Goal: Entertainment & Leisure: Consume media (video, audio)

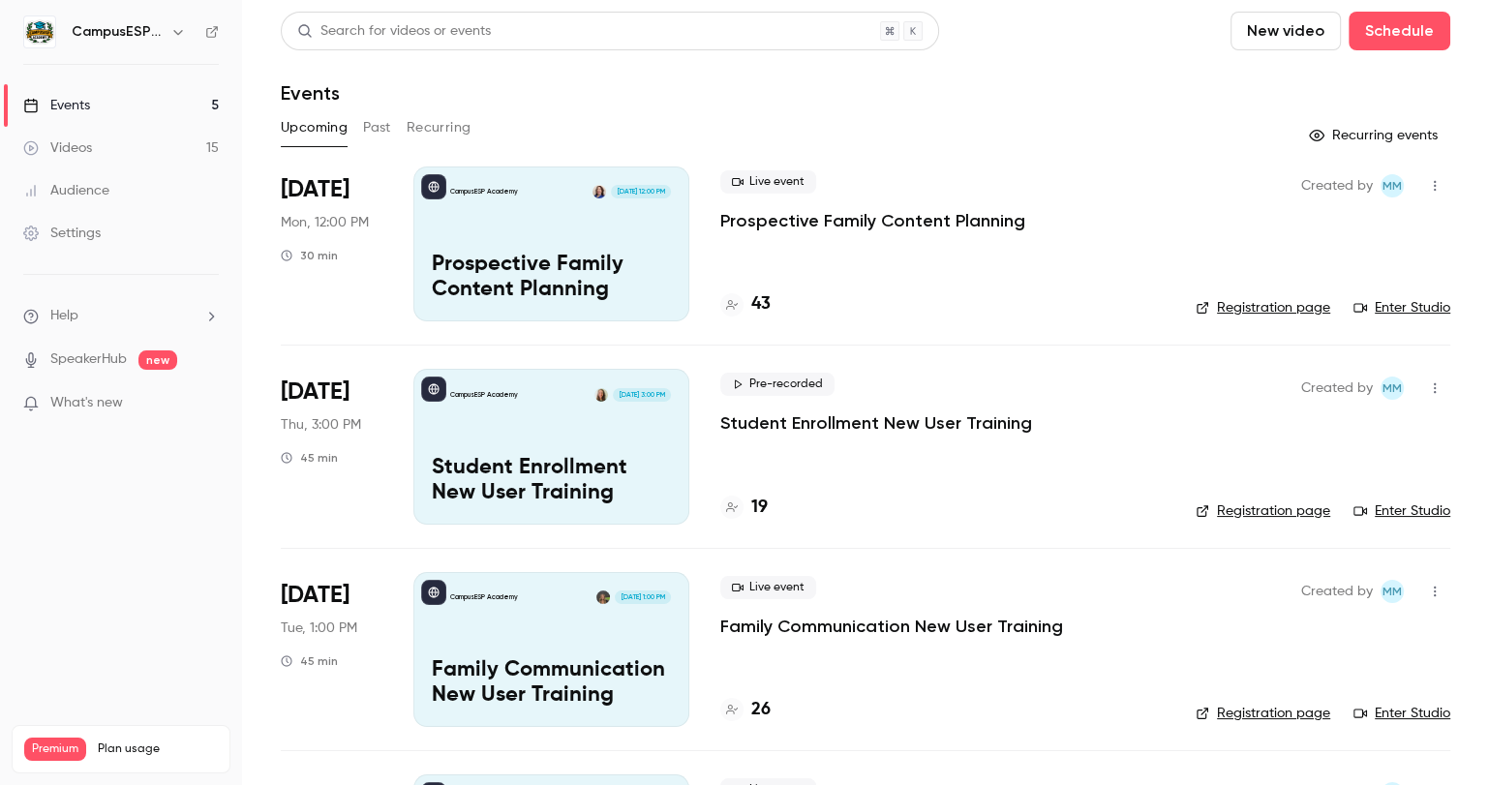
scroll to position [16, 0]
click at [80, 140] on div "Videos" at bounding box center [57, 147] width 69 height 19
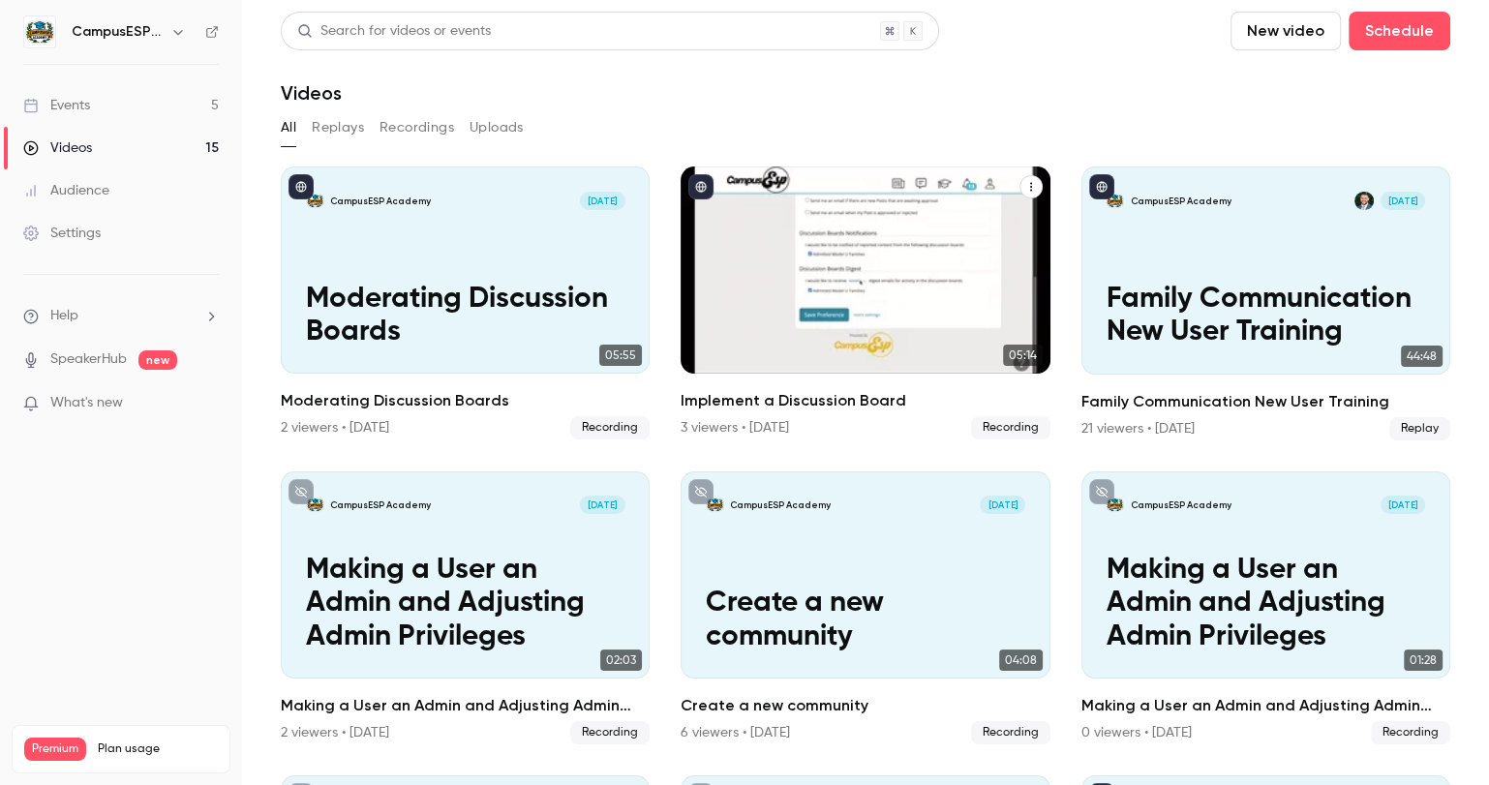
click at [960, 251] on div "CampusESP Academy [DATE] Implement a Discussion Board" at bounding box center [865, 269] width 369 height 207
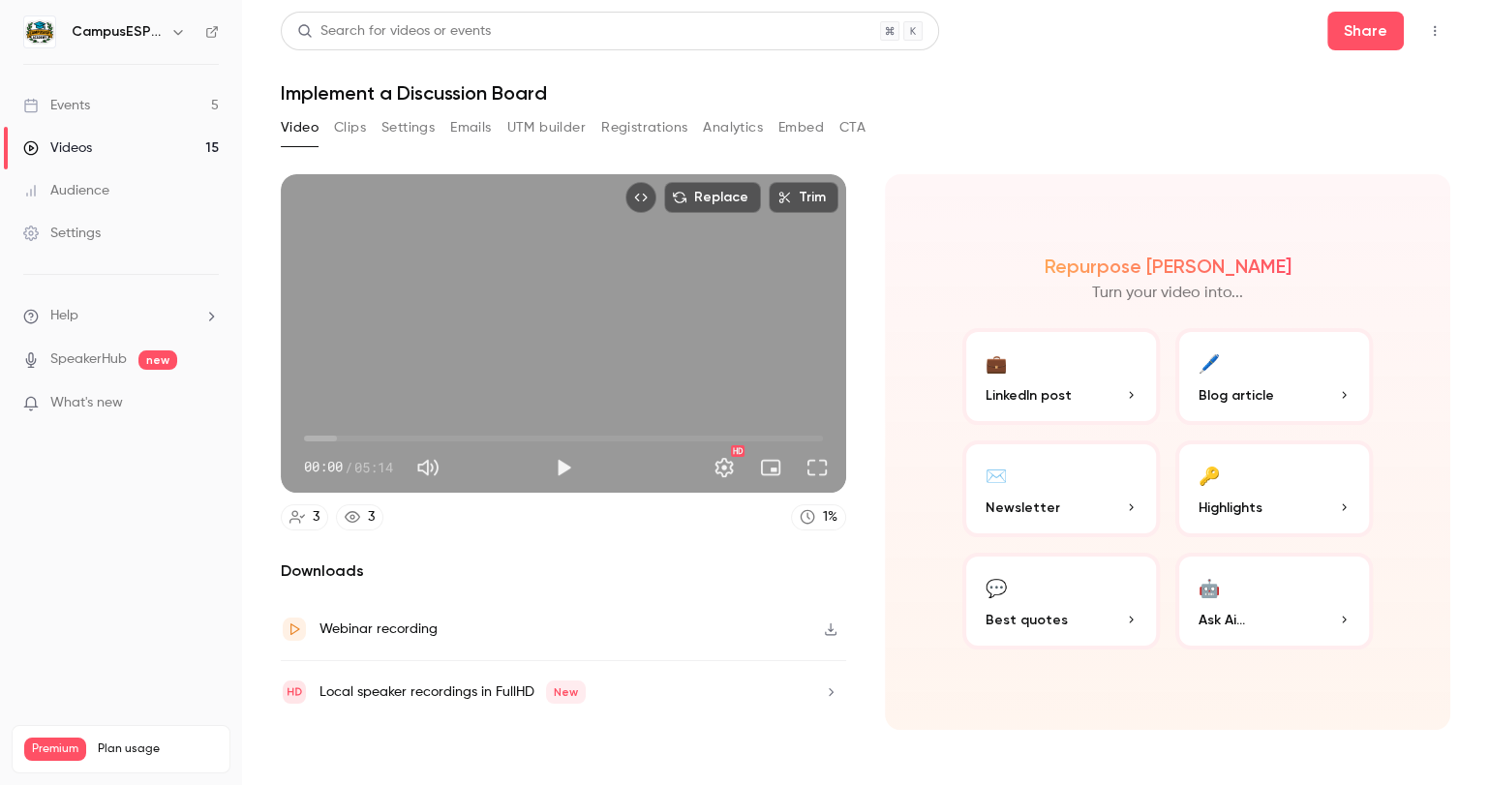
click at [724, 131] on button "Analytics" at bounding box center [733, 127] width 60 height 31
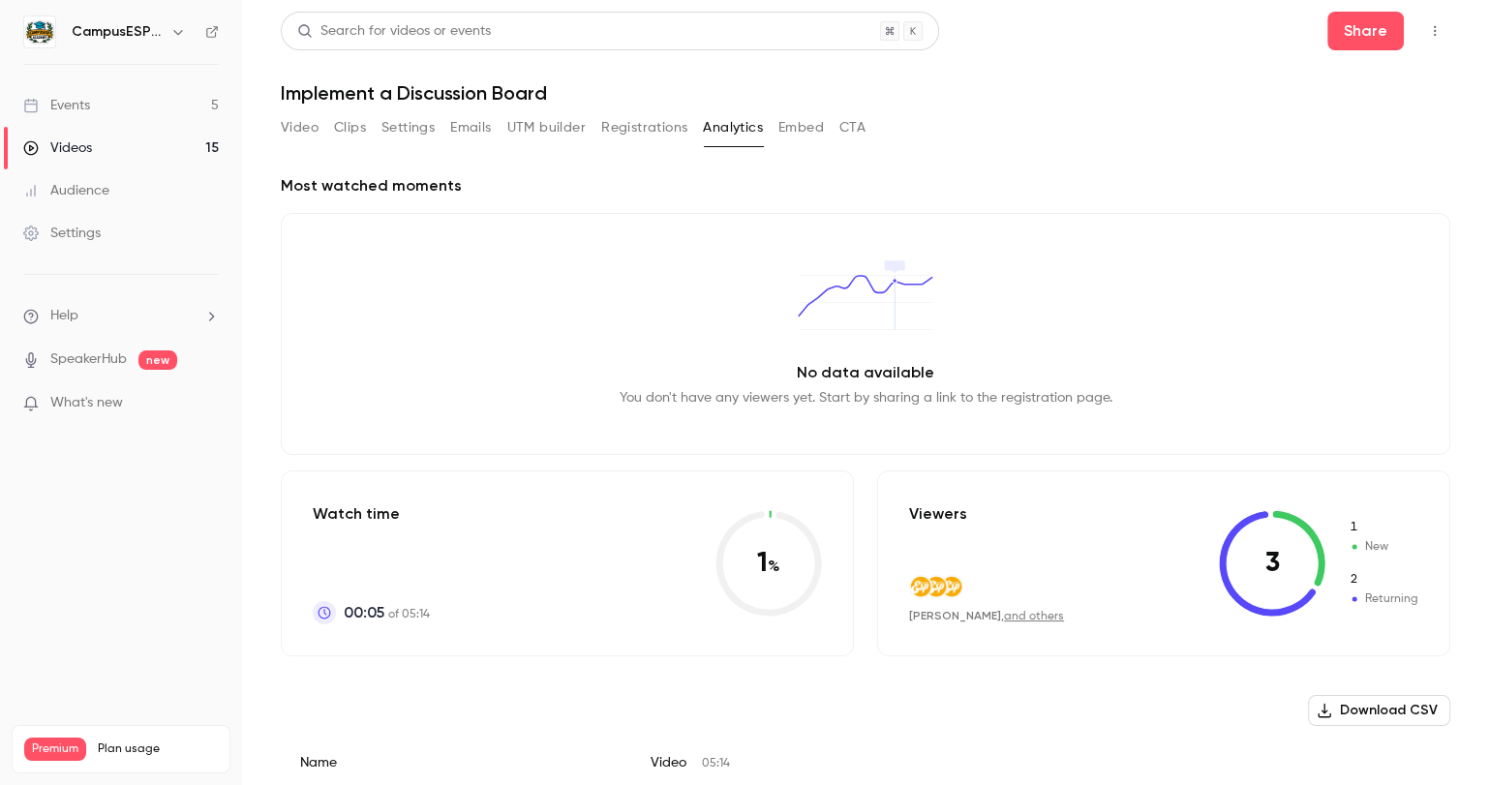
click at [125, 150] on link "Videos 15" at bounding box center [121, 148] width 242 height 43
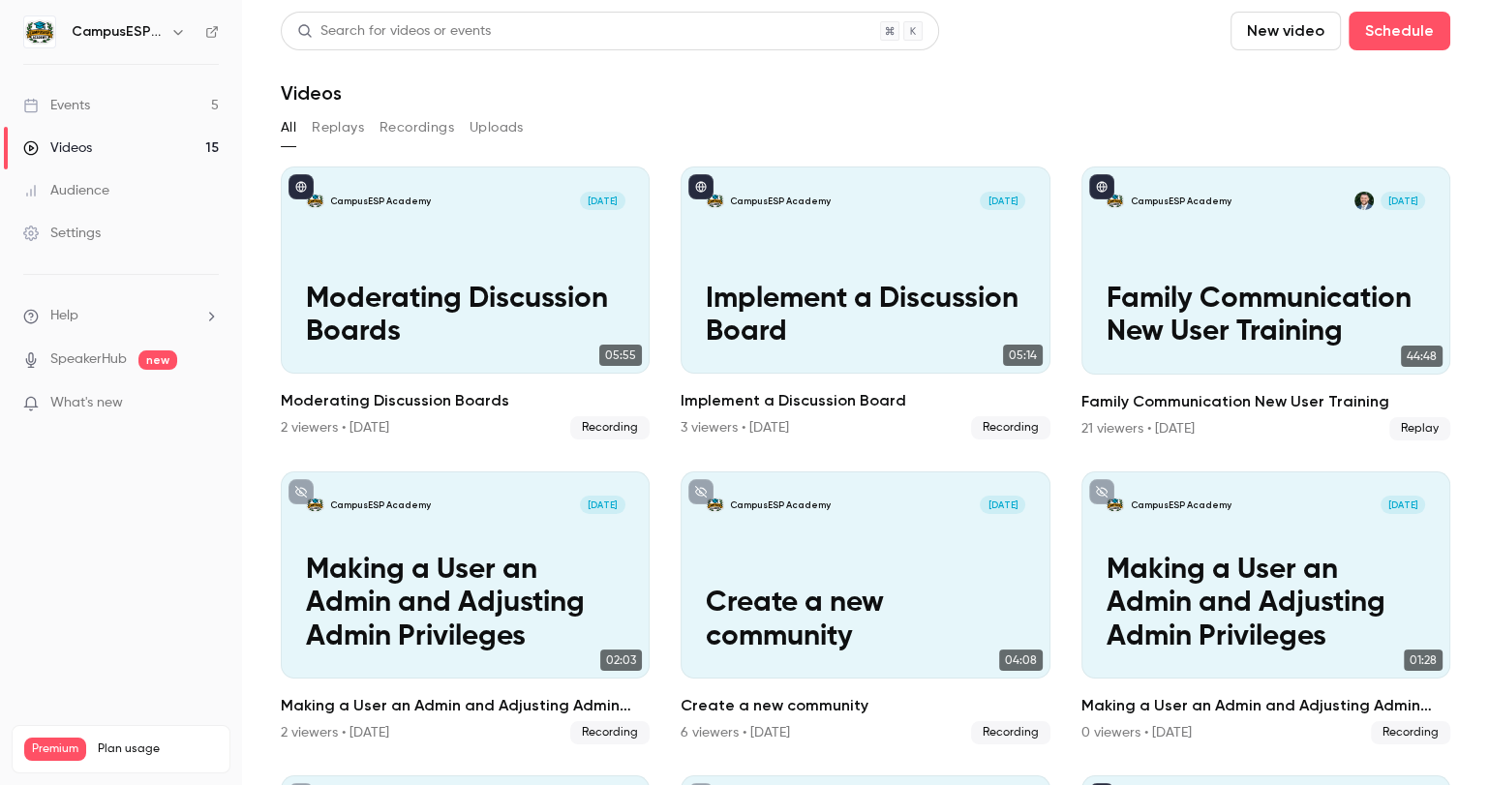
click at [428, 134] on button "Recordings" at bounding box center [416, 127] width 75 height 31
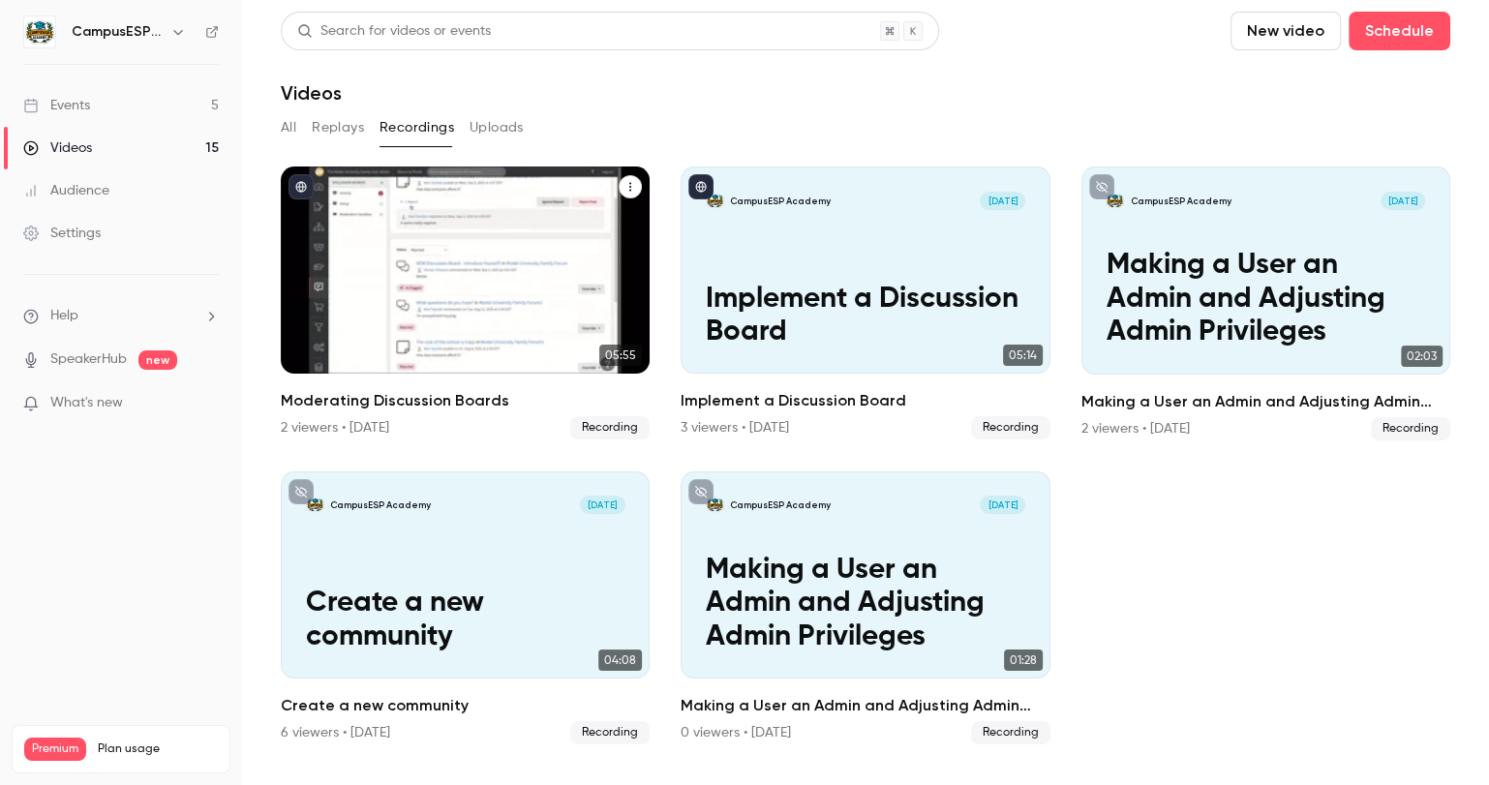
click at [593, 283] on p "Moderating Discussion Boards" at bounding box center [465, 316] width 319 height 67
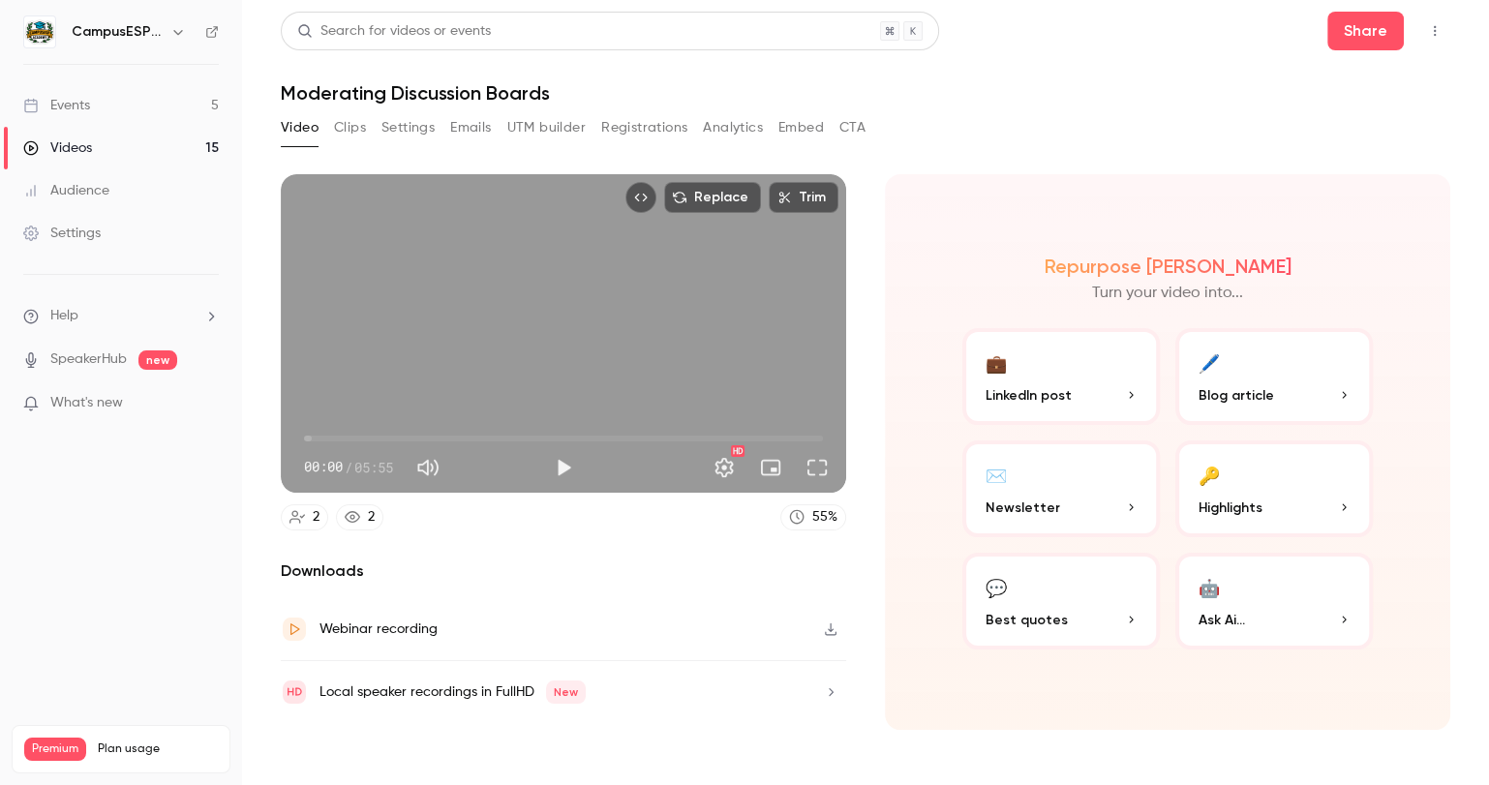
click at [723, 128] on button "Analytics" at bounding box center [733, 127] width 60 height 31
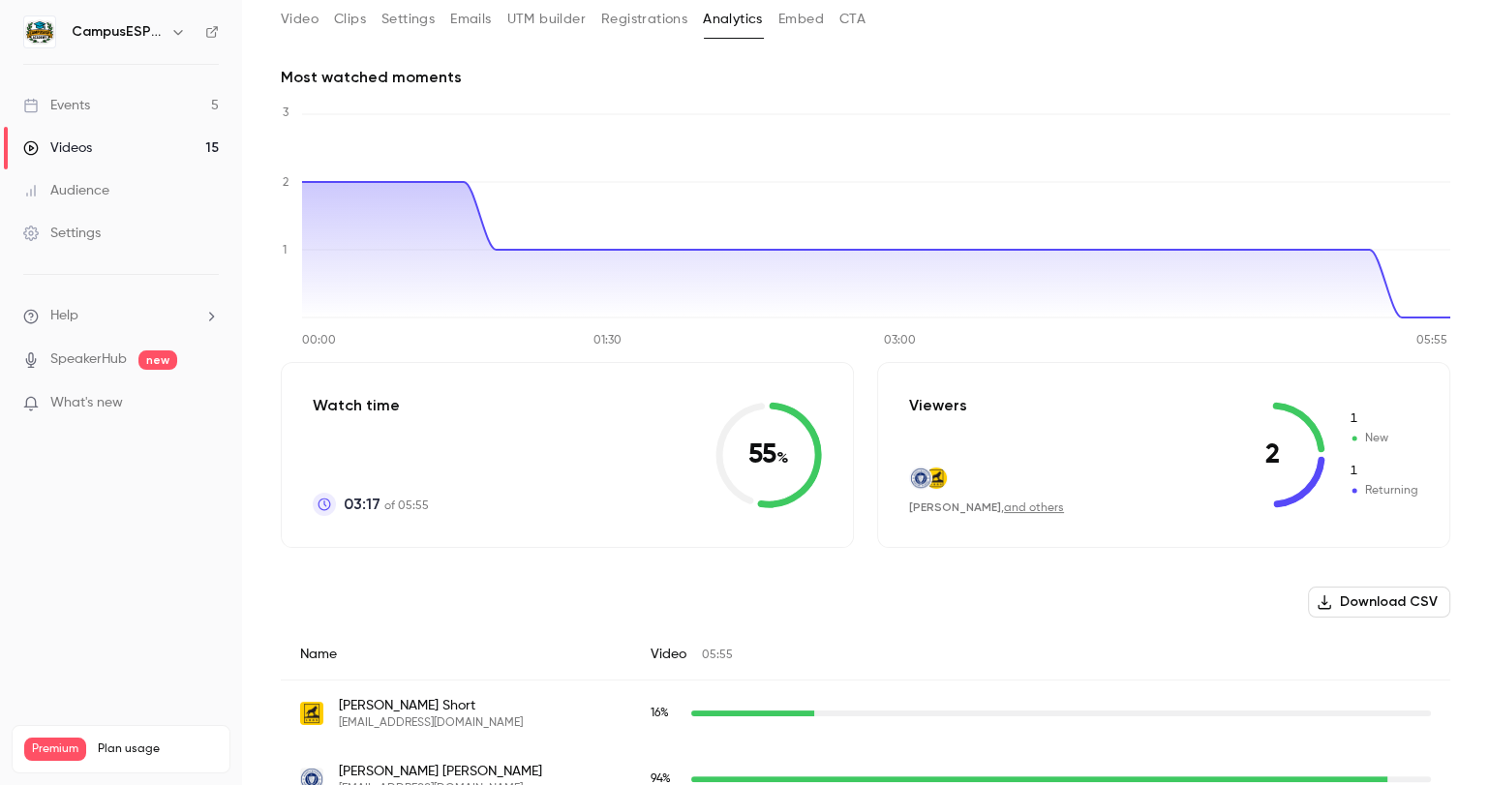
scroll to position [150, 0]
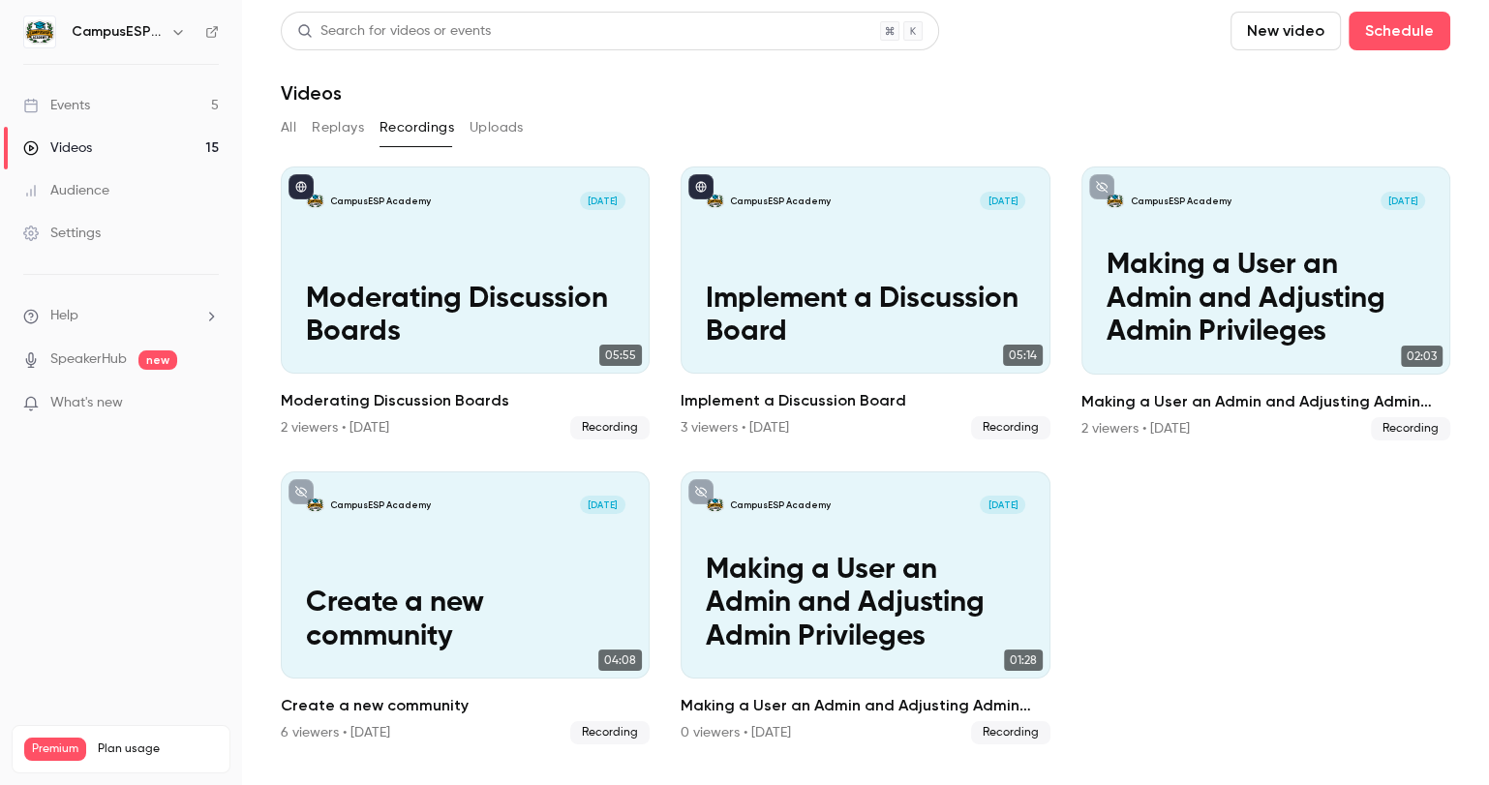
click at [101, 105] on link "Events 5" at bounding box center [121, 105] width 242 height 43
